Goal: Information Seeking & Learning: Learn about a topic

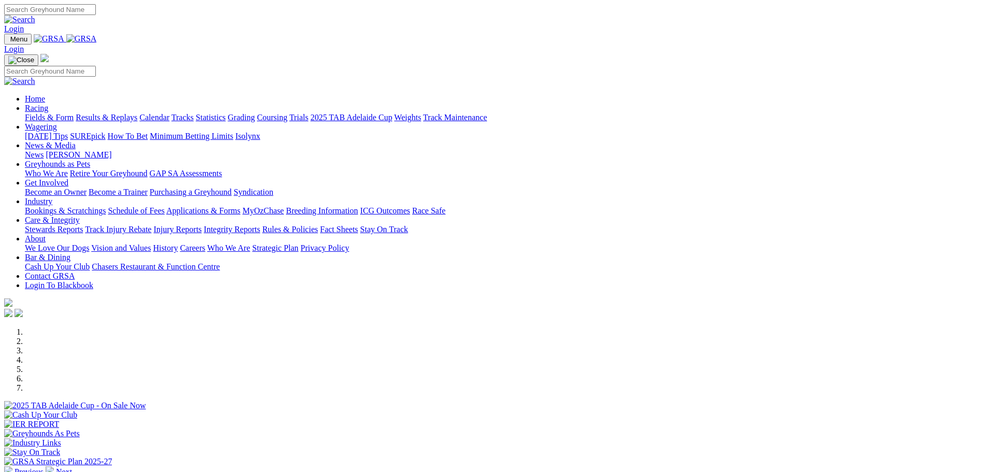
click at [83, 225] on link "Stewards Reports" at bounding box center [54, 229] width 58 height 9
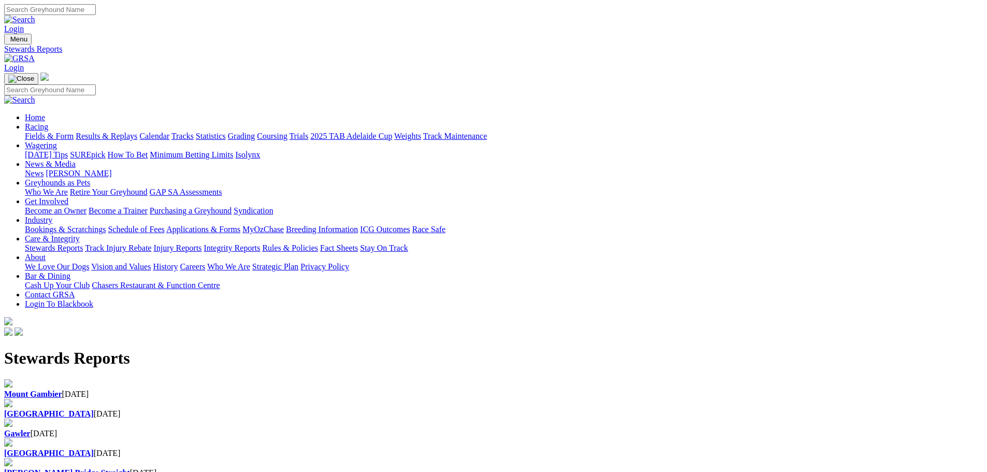
click at [336, 349] on h1 "Stewards Reports" at bounding box center [493, 358] width 979 height 19
click at [94, 409] on b "[GEOGRAPHIC_DATA]" at bounding box center [49, 413] width 90 height 9
click at [226, 132] on link "Statistics" at bounding box center [211, 136] width 30 height 9
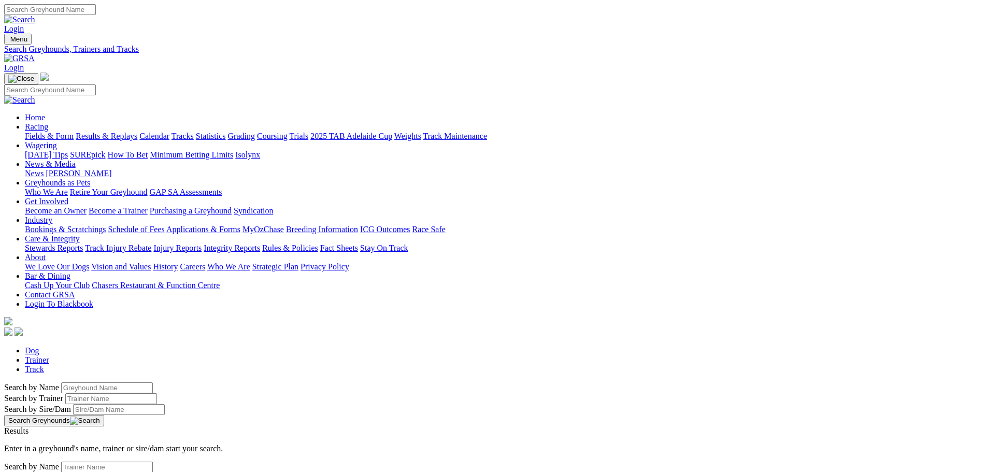
click at [153, 382] on input "Search by Greyhound name" at bounding box center [107, 387] width 92 height 11
type input "celtic Goddess"
click at [54, 436] on link "Celtic Goddess" at bounding box center [29, 440] width 50 height 9
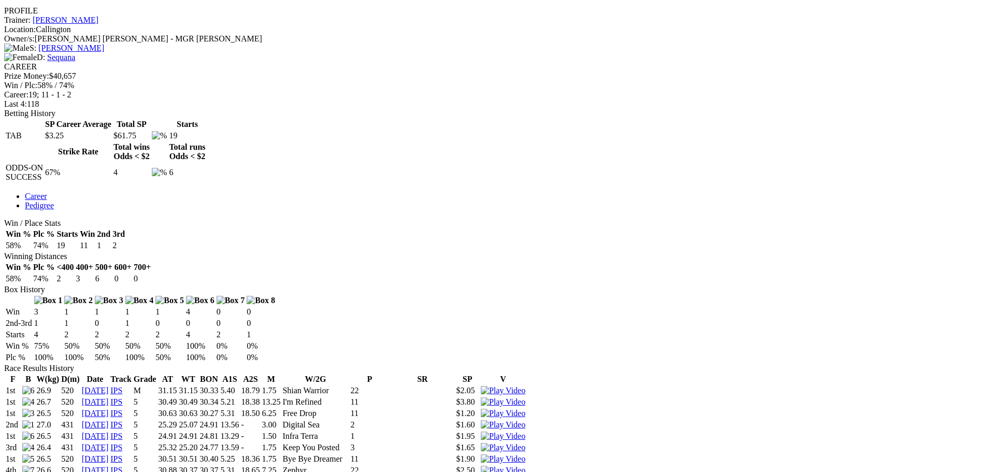
scroll to position [414, 0]
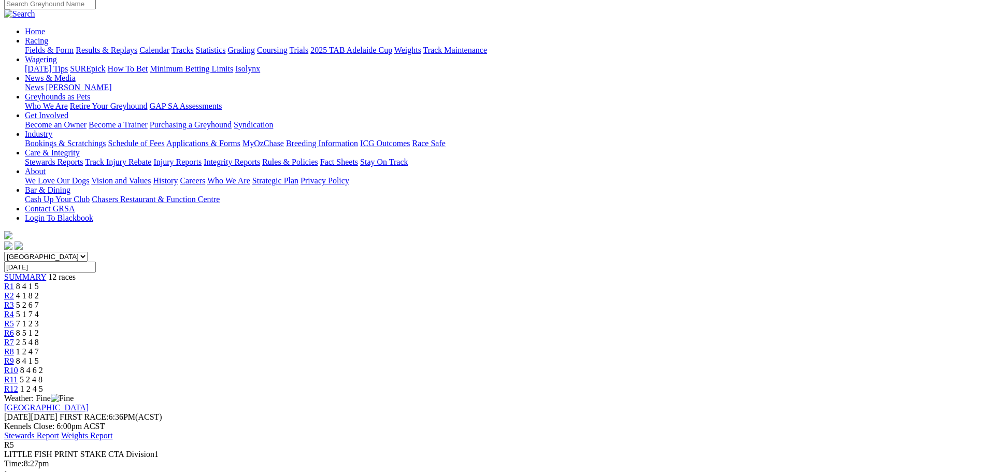
scroll to position [52, 0]
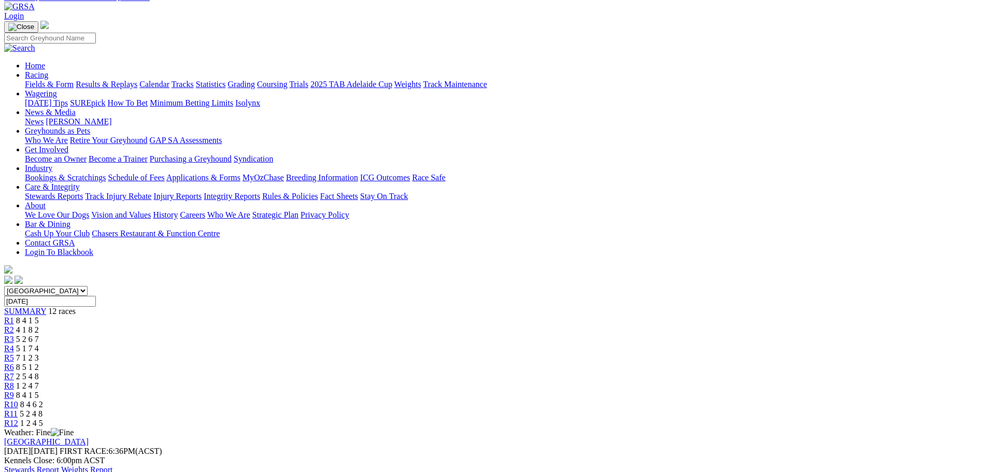
drag, startPoint x: 606, startPoint y: 32, endPoint x: 598, endPoint y: 33, distance: 7.8
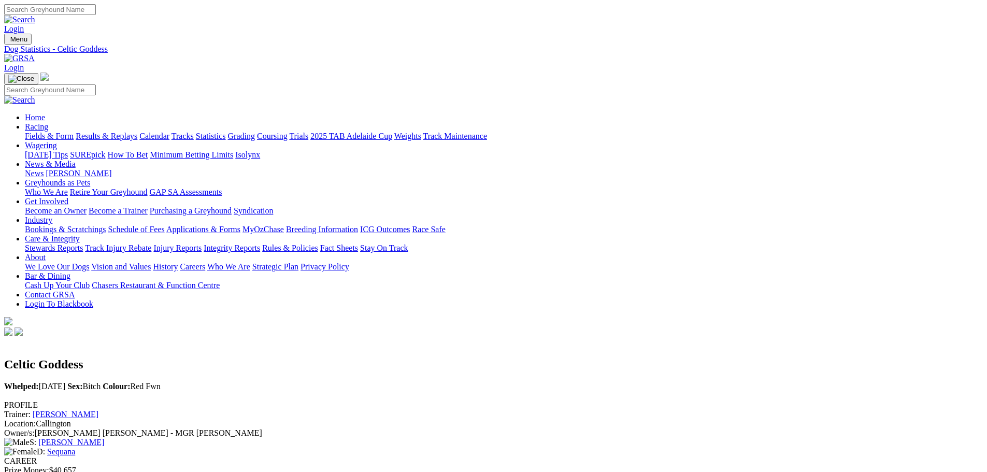
click at [226, 132] on link "Statistics" at bounding box center [211, 136] width 30 height 9
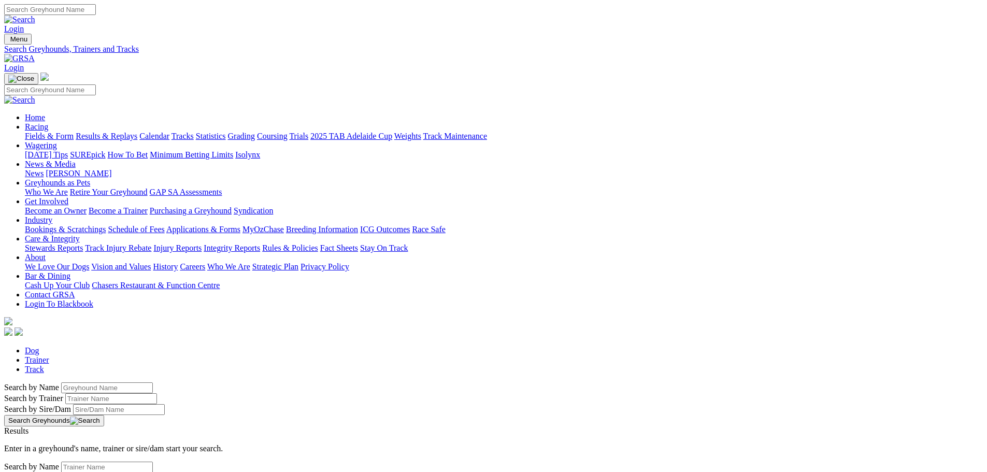
click at [153, 382] on input "Search by Greyhound name" at bounding box center [107, 387] width 92 height 11
type input "king tide"
click at [37, 436] on link "King Tide" at bounding box center [20, 440] width 33 height 9
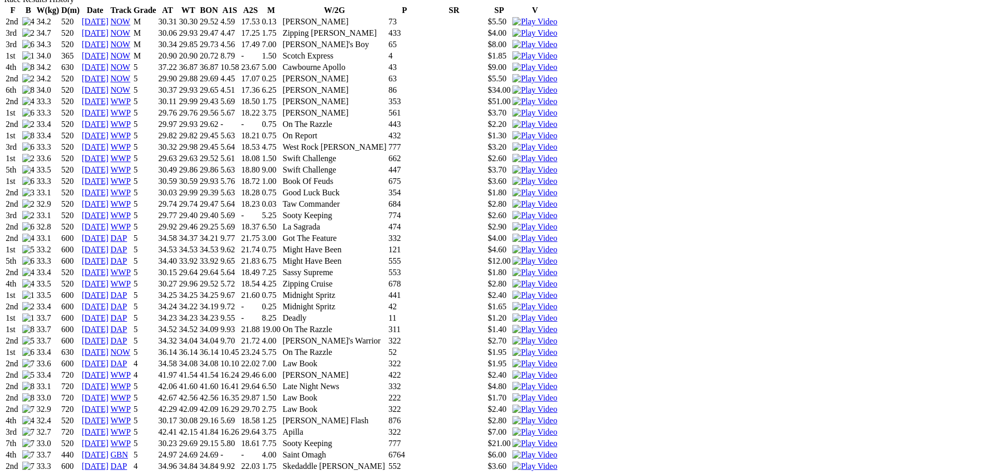
scroll to position [777, 0]
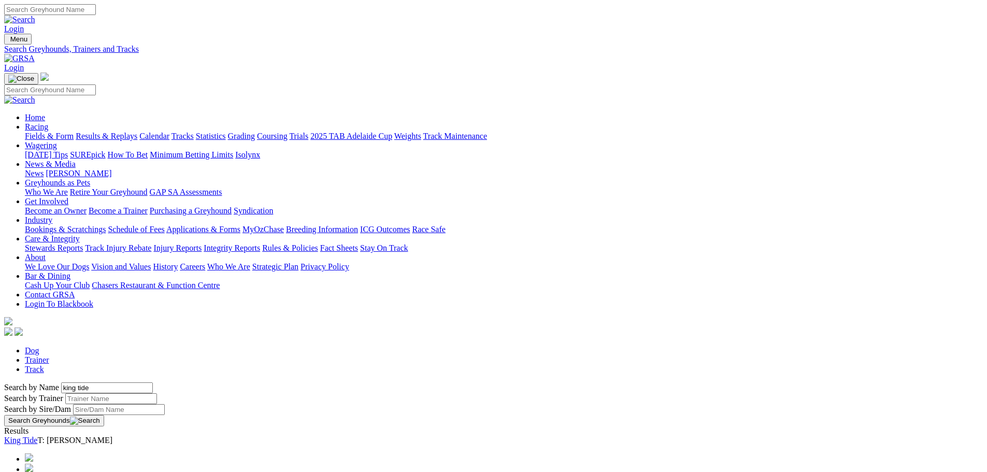
drag, startPoint x: 205, startPoint y: 174, endPoint x: 170, endPoint y: 175, distance: 34.7
click at [153, 382] on input "king tide" at bounding box center [107, 387] width 92 height 11
type input "celtic goddess"
click at [104, 415] on button "Search Greyhounds" at bounding box center [54, 420] width 100 height 11
click at [54, 436] on link "Celtic Goddess" at bounding box center [29, 440] width 50 height 9
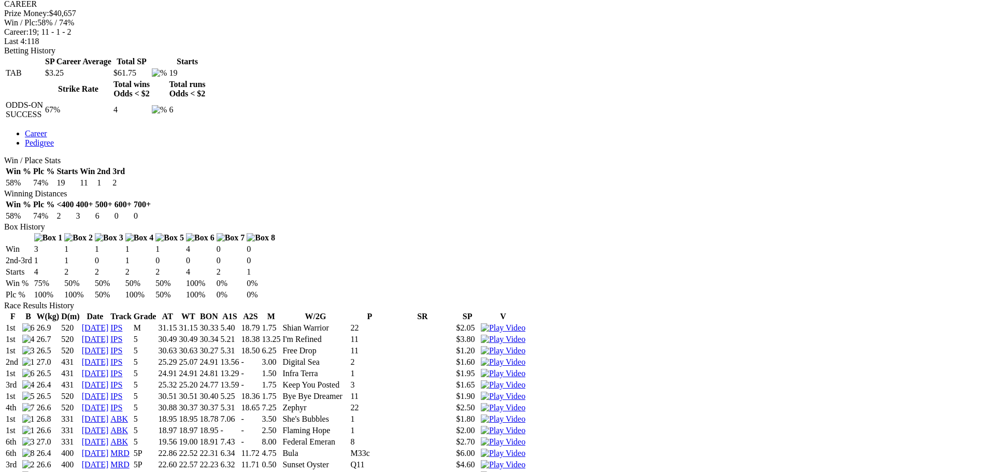
scroll to position [448, 0]
